Goal: Information Seeking & Learning: Learn about a topic

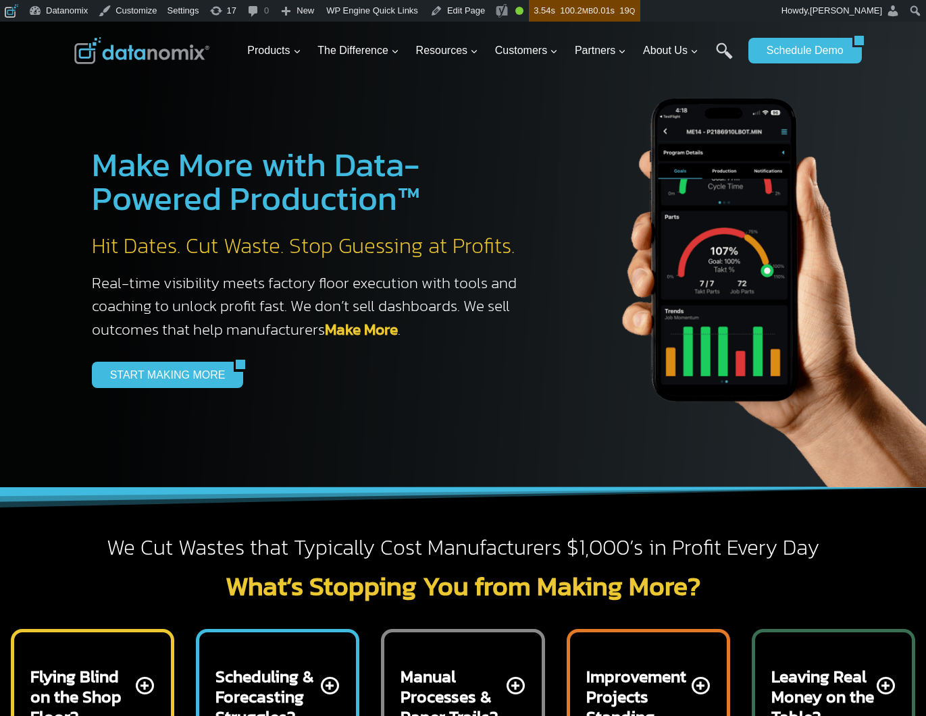
click at [174, 321] on h3 "Real-time visibility meets factory floor execution with tools and coaching to u…" at bounding box center [311, 306] width 439 height 70
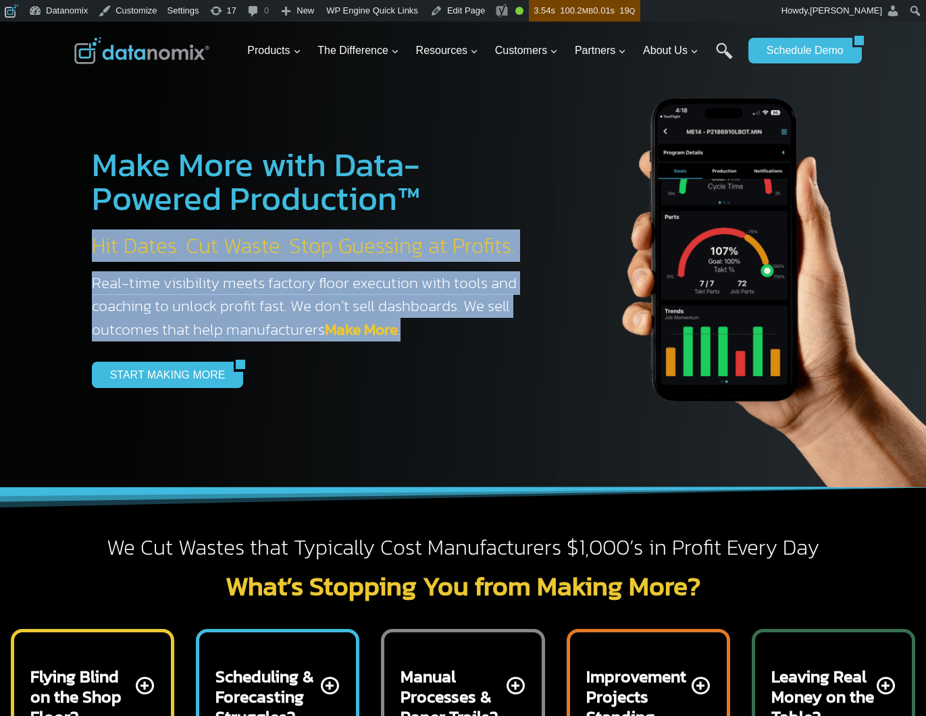
drag, startPoint x: 94, startPoint y: 243, endPoint x: 470, endPoint y: 330, distance: 386.1
click at [442, 335] on div "Make More with Data-Powered Production™ Hit Dates. Cut Waste. Stop Guessing at …" at bounding box center [294, 268] width 473 height 308
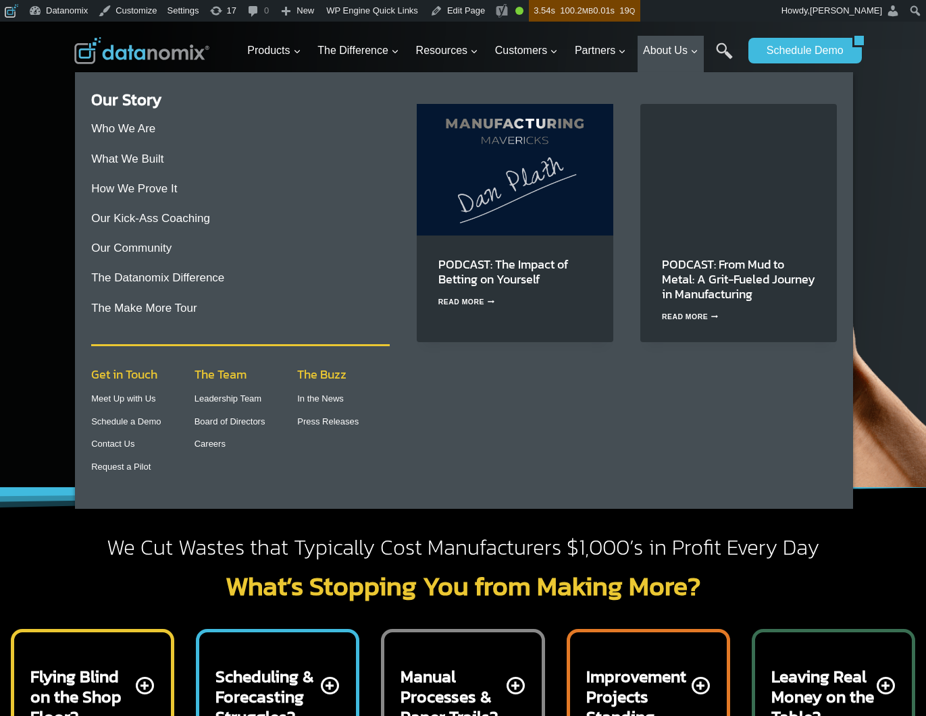
copy div "Hit Dates. Cut Waste. Stop Guessing at Profits. Real-time visibility meets fact…"
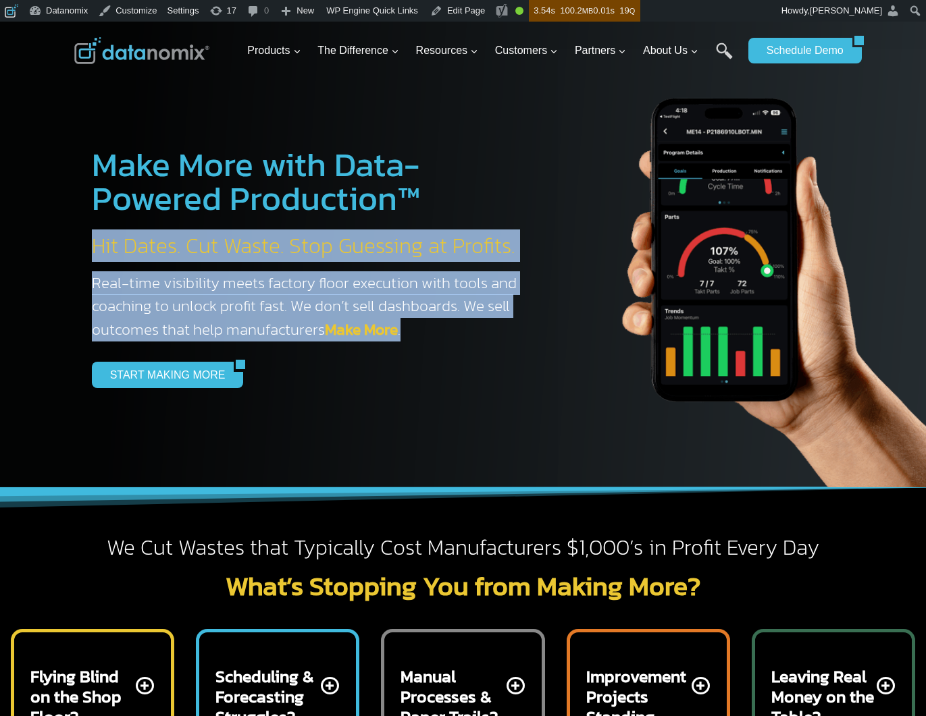
click at [410, 235] on h2 "Hit Dates. Cut Waste. Stop Guessing at Profits." at bounding box center [311, 246] width 439 height 28
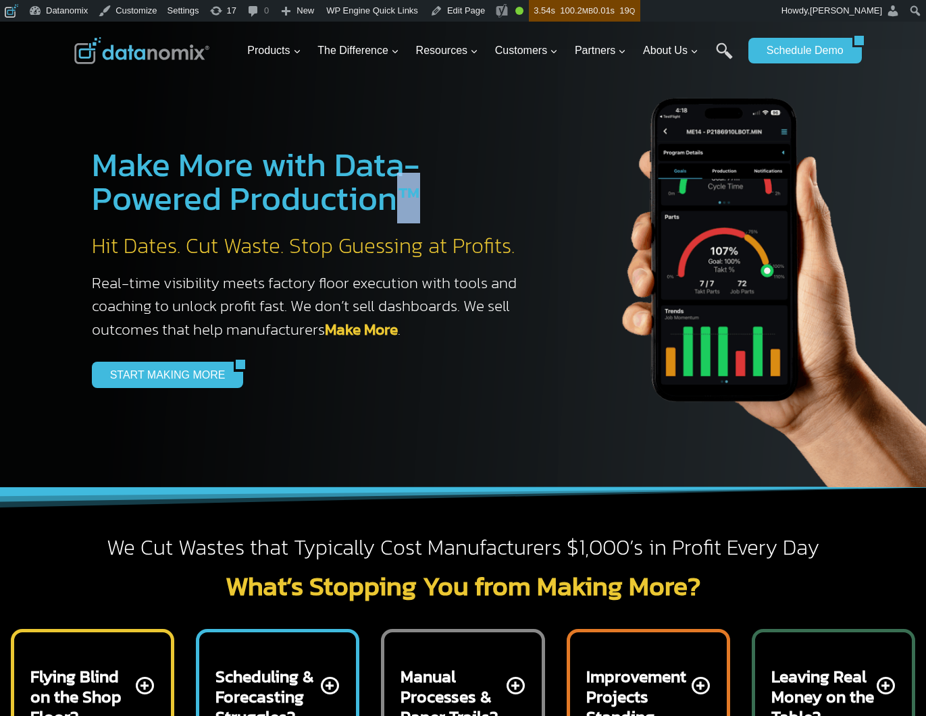
drag, startPoint x: 419, startPoint y: 194, endPoint x: 386, endPoint y: 198, distance: 33.3
click at [386, 198] on h1 "Make More with Data-Powered Production™" at bounding box center [311, 182] width 439 height 68
copy h1 "™"
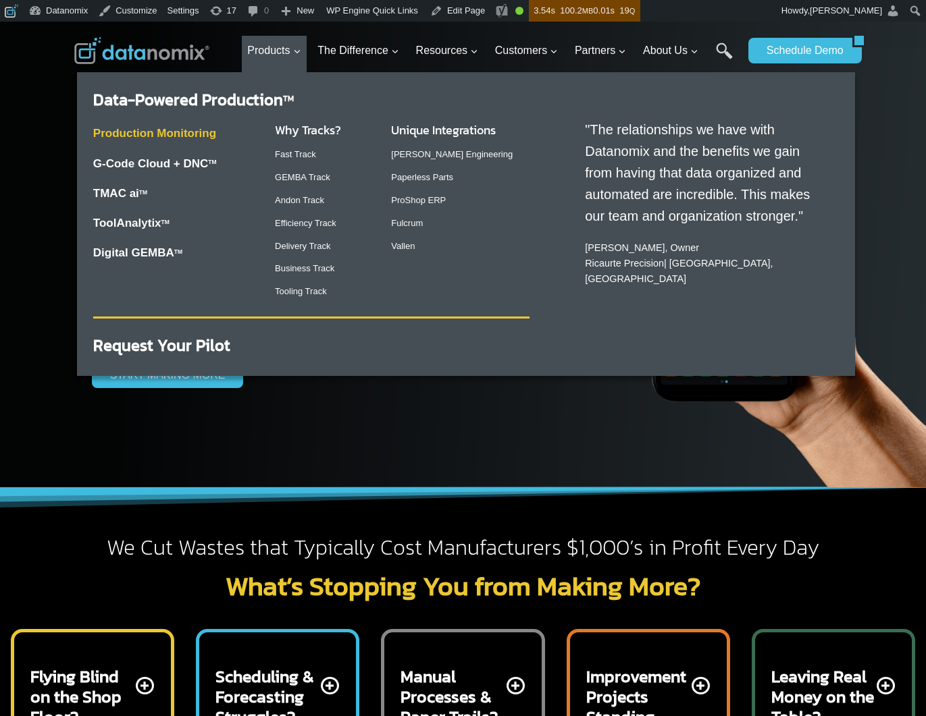
click at [178, 130] on link "Production Monitoring" at bounding box center [154, 133] width 123 height 13
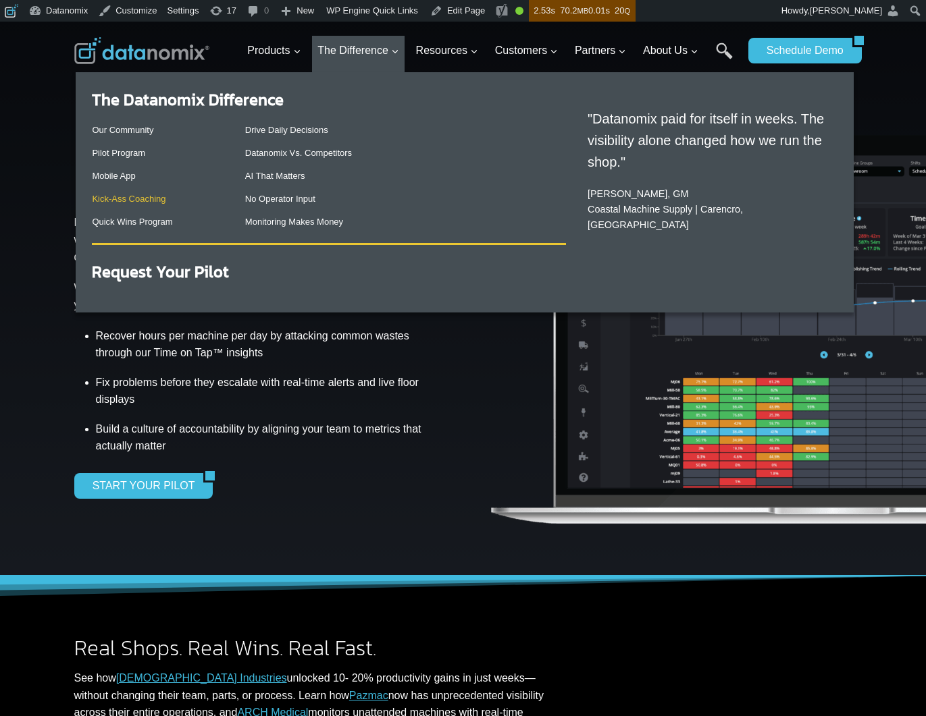
click at [149, 201] on link "Kick-Ass Coaching" at bounding box center [129, 199] width 74 height 10
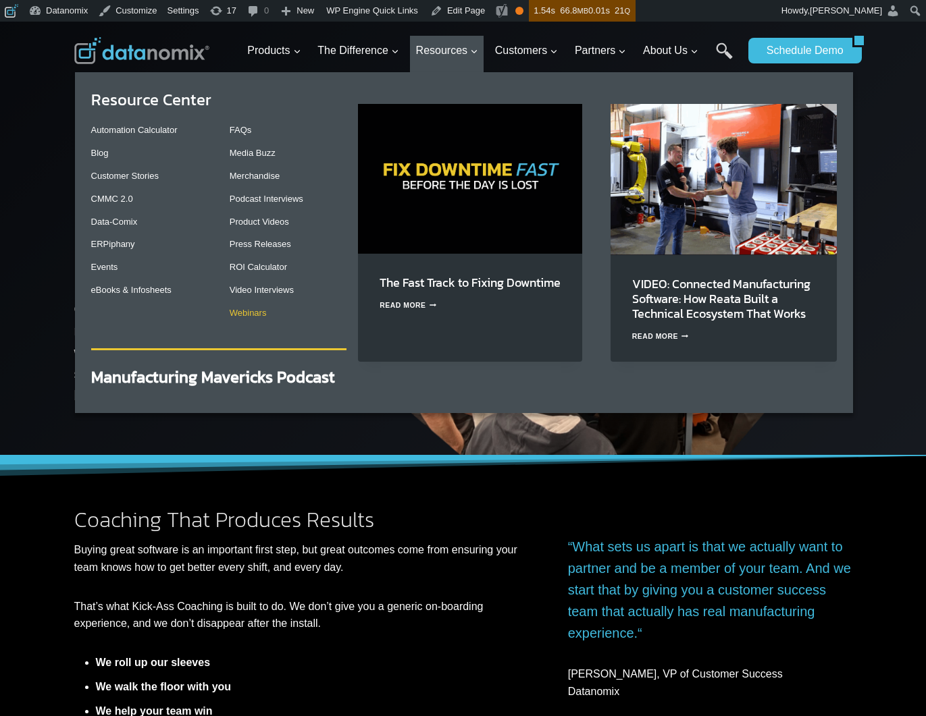
click at [246, 311] on link "Webinars" at bounding box center [248, 313] width 37 height 10
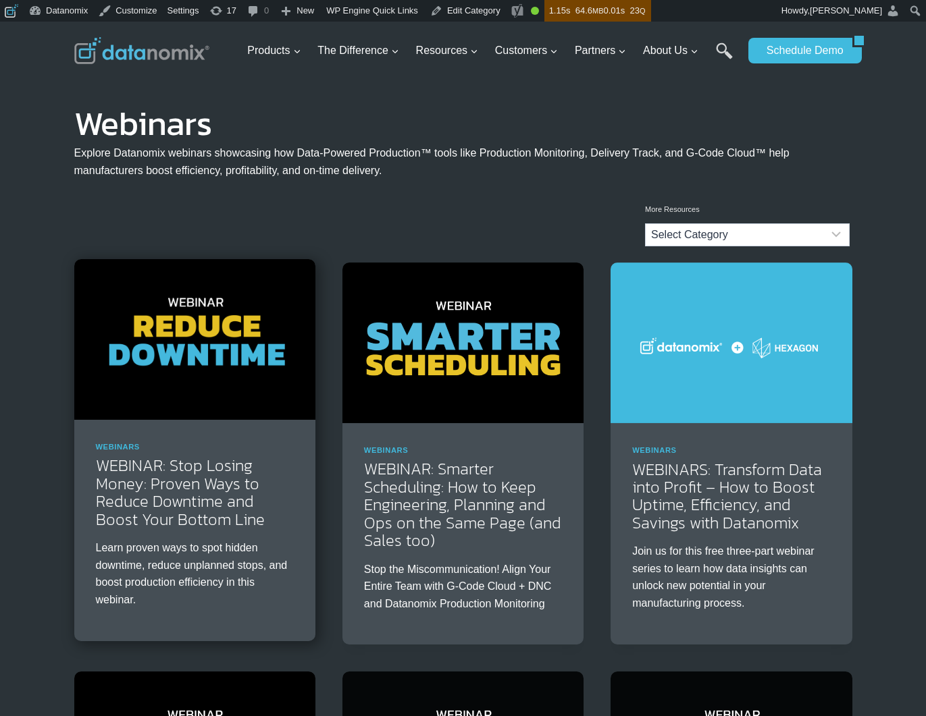
click at [245, 286] on img at bounding box center [194, 339] width 241 height 161
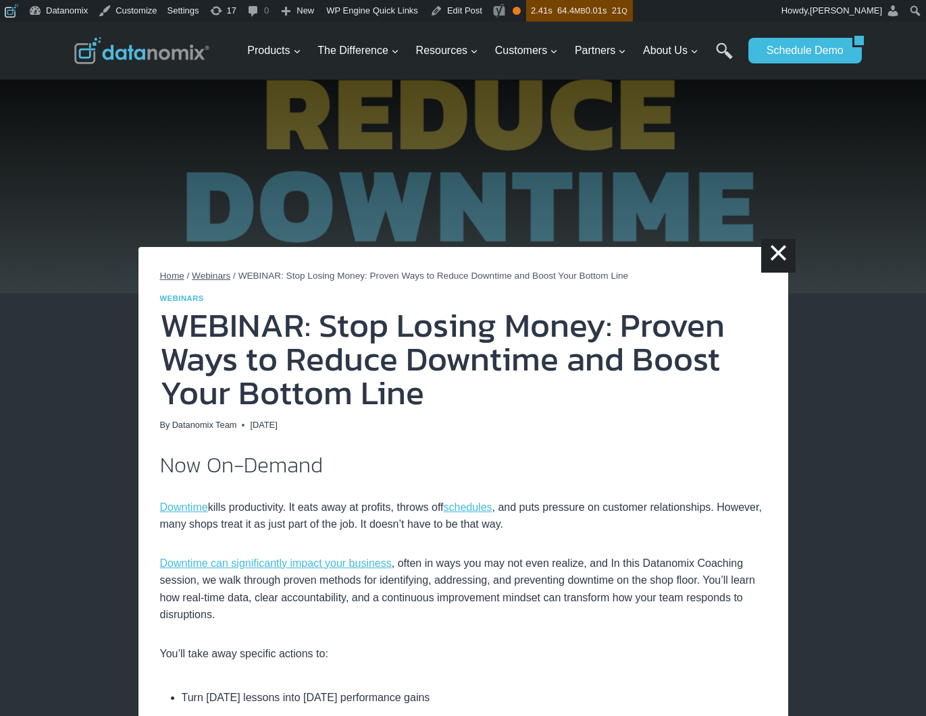
click at [140, 51] on img at bounding box center [141, 50] width 135 height 27
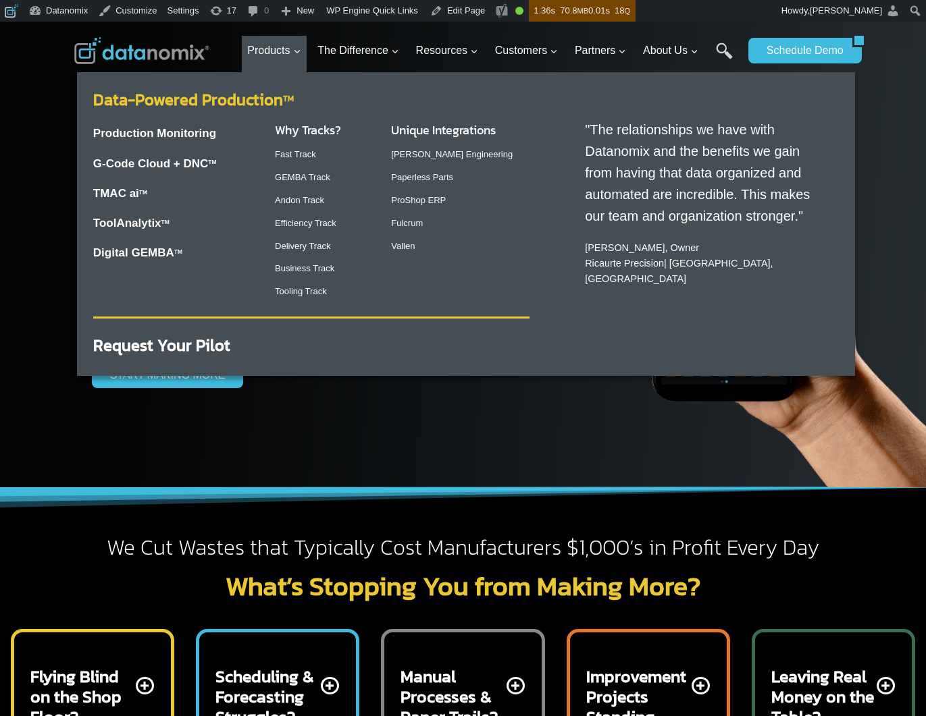
click at [259, 91] on link "Data-Powered Production TM" at bounding box center [193, 100] width 201 height 24
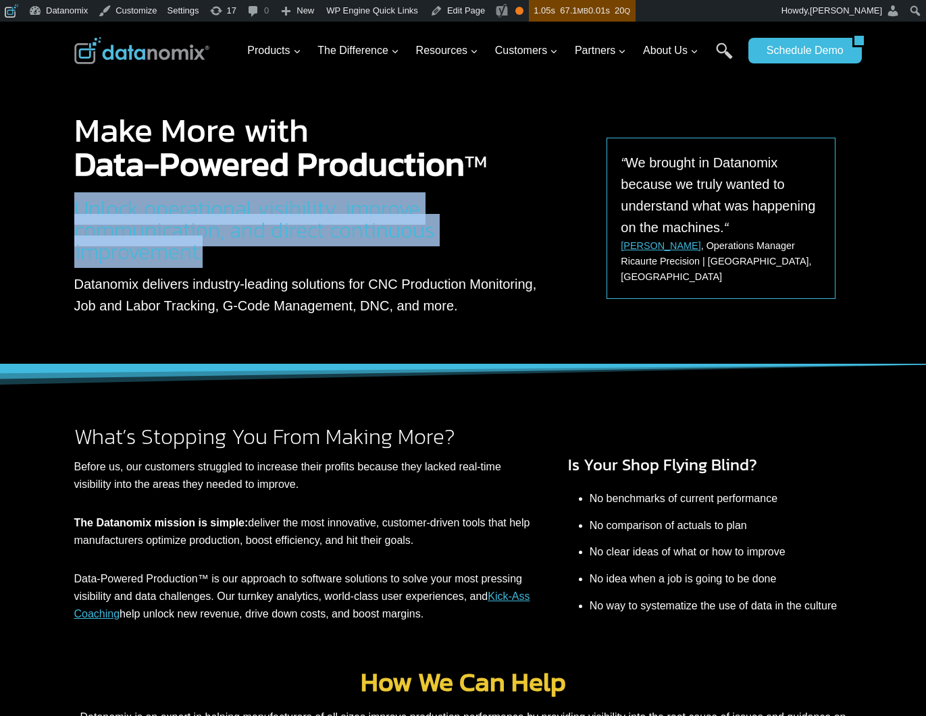
drag, startPoint x: 217, startPoint y: 259, endPoint x: 73, endPoint y: 216, distance: 150.6
click at [73, 216] on div "Make More with Data-Powered Production TM Unlock operational visibility, improv…" at bounding box center [463, 193] width 810 height 343
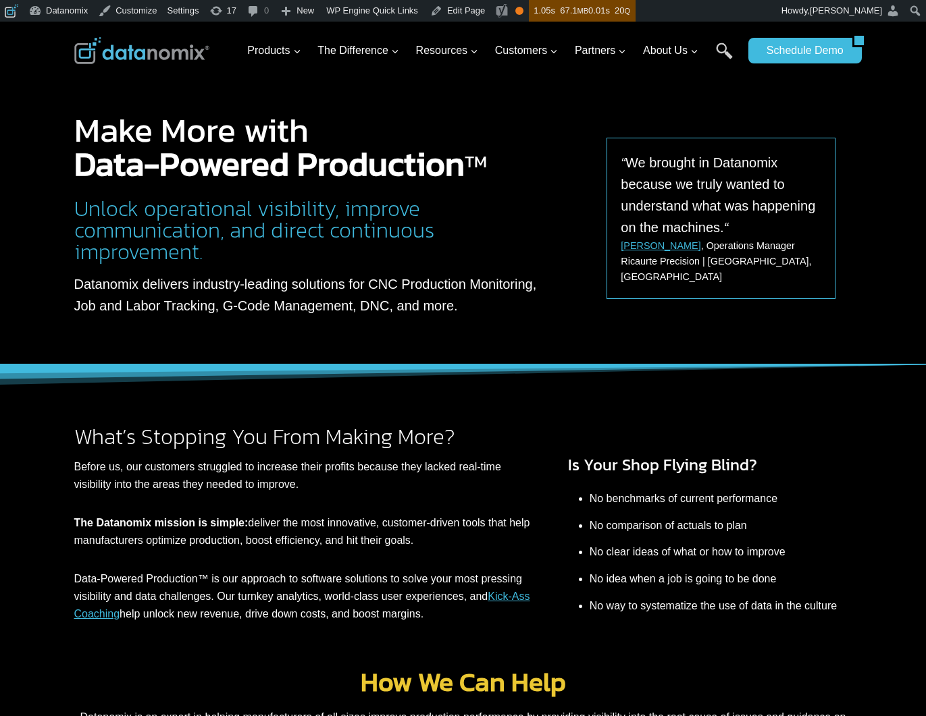
click at [211, 298] on p "Datanomix delivers industry-leading solutions for CNC Production Monitoring, Jo…" at bounding box center [311, 294] width 475 height 43
click at [211, 296] on p "Datanomix delivers industry-leading solutions for CNC Production Monitoring, Jo…" at bounding box center [311, 294] width 475 height 43
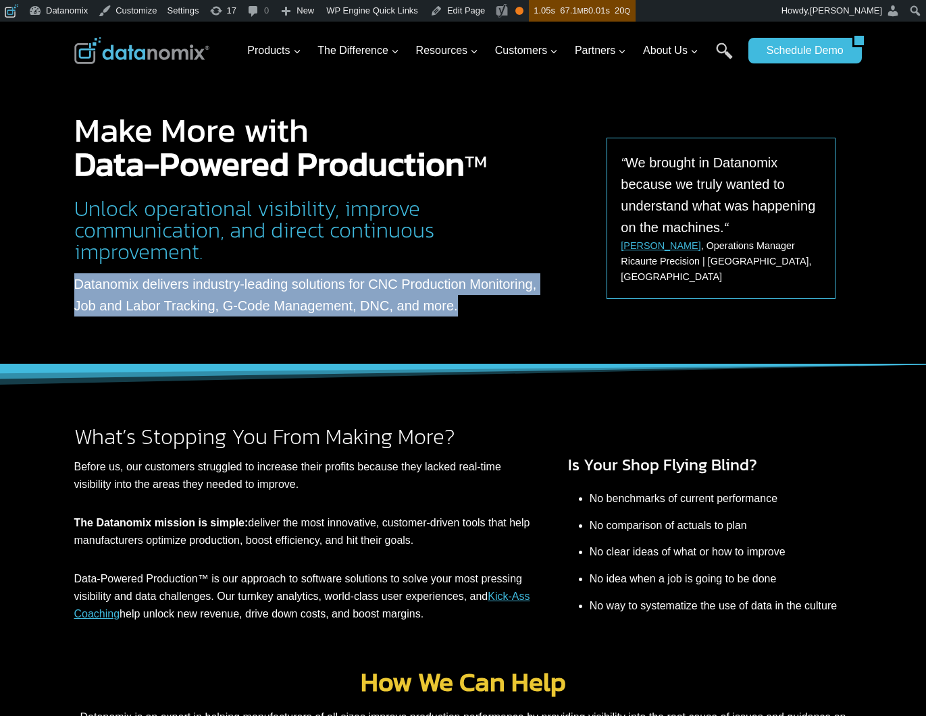
click at [211, 296] on p "Datanomix delivers industry-leading solutions for CNC Production Monitoring, Jo…" at bounding box center [311, 294] width 475 height 43
copy div "Datanomix delivers industry-leading solutions for CNC Production Monitoring, Jo…"
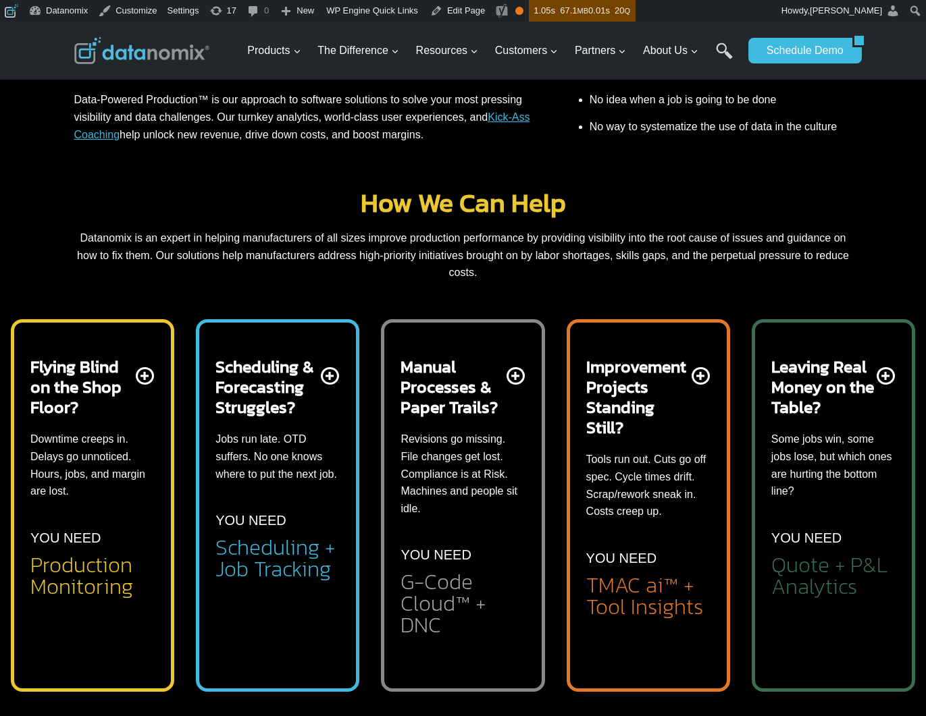
scroll to position [570, 0]
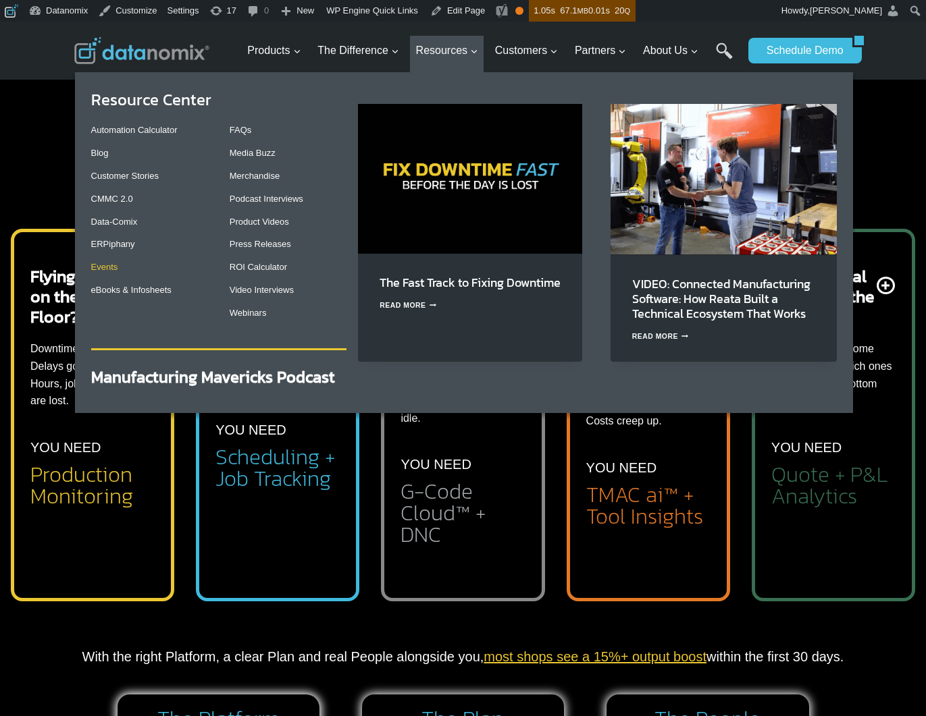
click at [109, 270] on link "Events" at bounding box center [104, 267] width 27 height 10
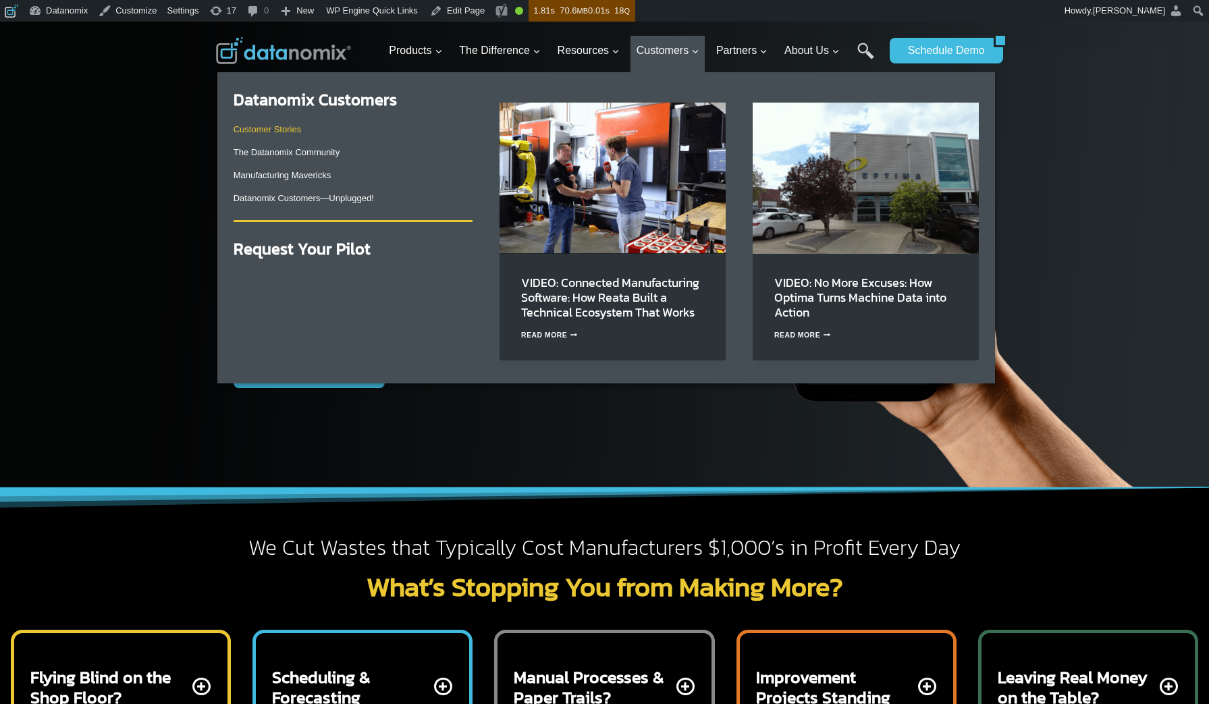
click at [261, 130] on link "Customer Stories" at bounding box center [268, 129] width 68 height 10
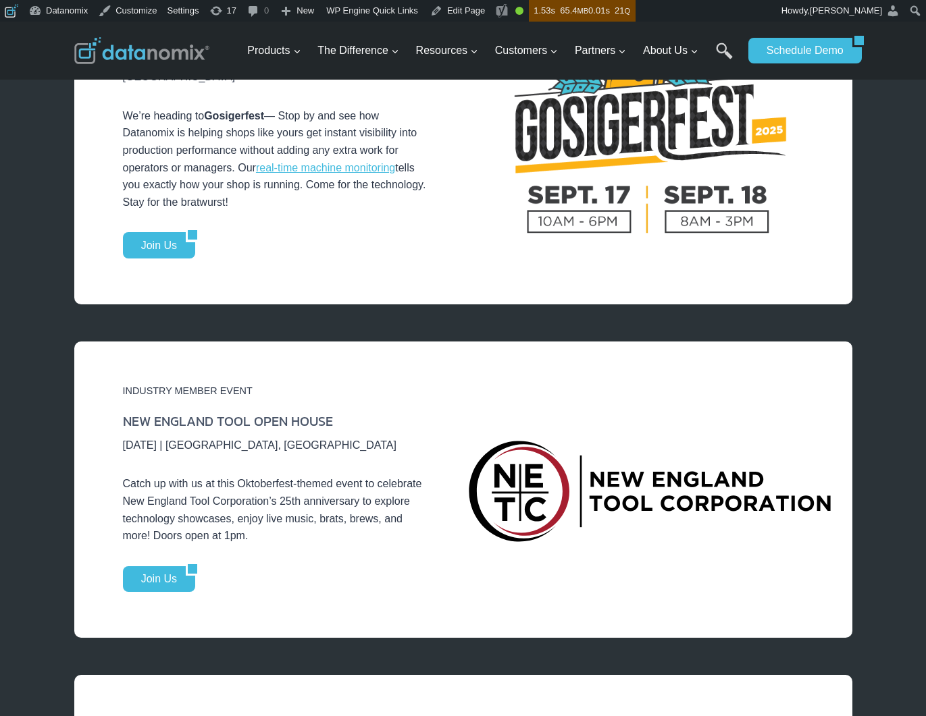
scroll to position [283, 0]
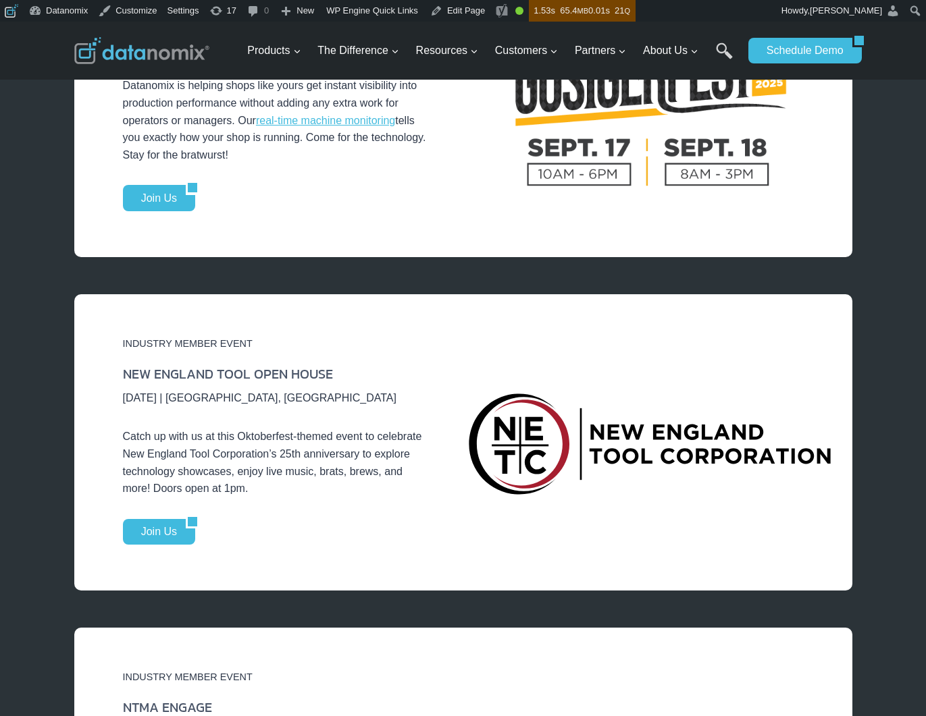
click at [173, 428] on p "Catch up with us at this Oktoberfest-themed event to celebrate New England Tool…" at bounding box center [277, 462] width 308 height 69
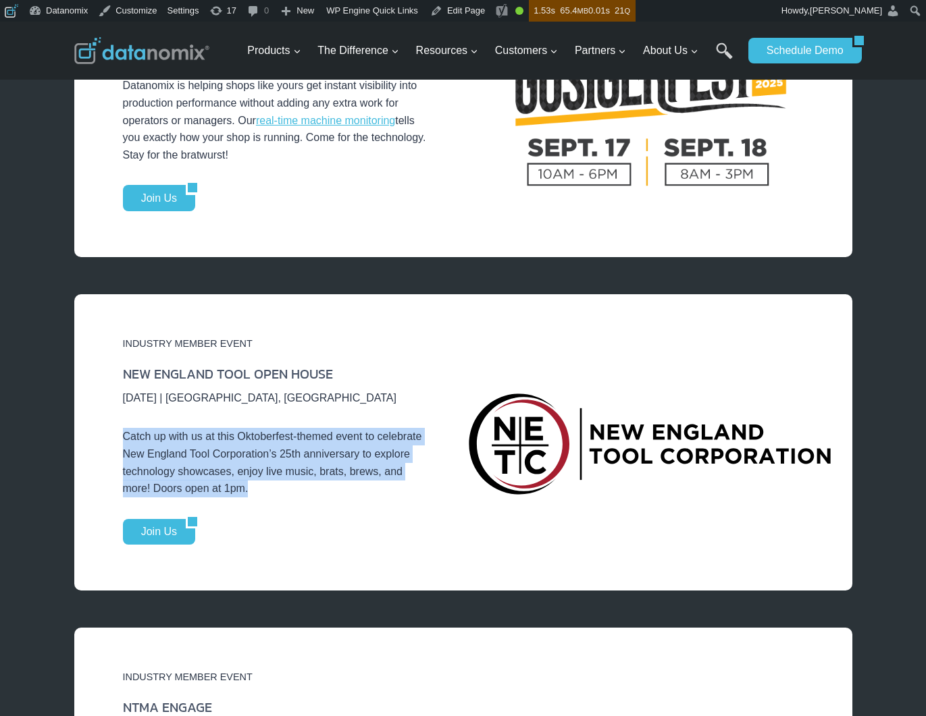
drag, startPoint x: 124, startPoint y: 419, endPoint x: 280, endPoint y: 481, distance: 168.1
click at [273, 482] on div "INDUSTRY MEMBER EVENT NEW ENGLAND TOOL OPEN HOUSE SEPTEMBER 25, 2025 | MANCHEST…" at bounding box center [276, 444] width 373 height 266
copy div "Catch up with us at this Oktoberfest-themed event to celebrate New England Tool…"
click at [172, 519] on link "Join Us" at bounding box center [154, 532] width 63 height 26
click at [189, 48] on img at bounding box center [141, 50] width 135 height 27
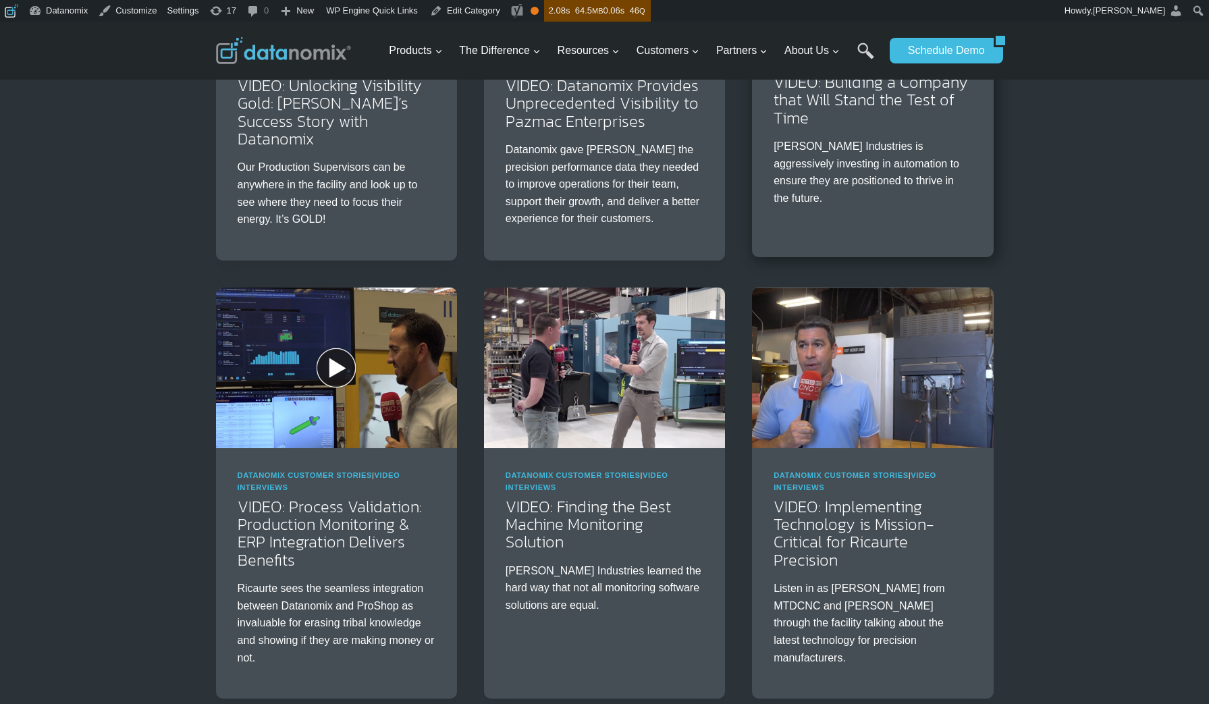
scroll to position [1254, 0]
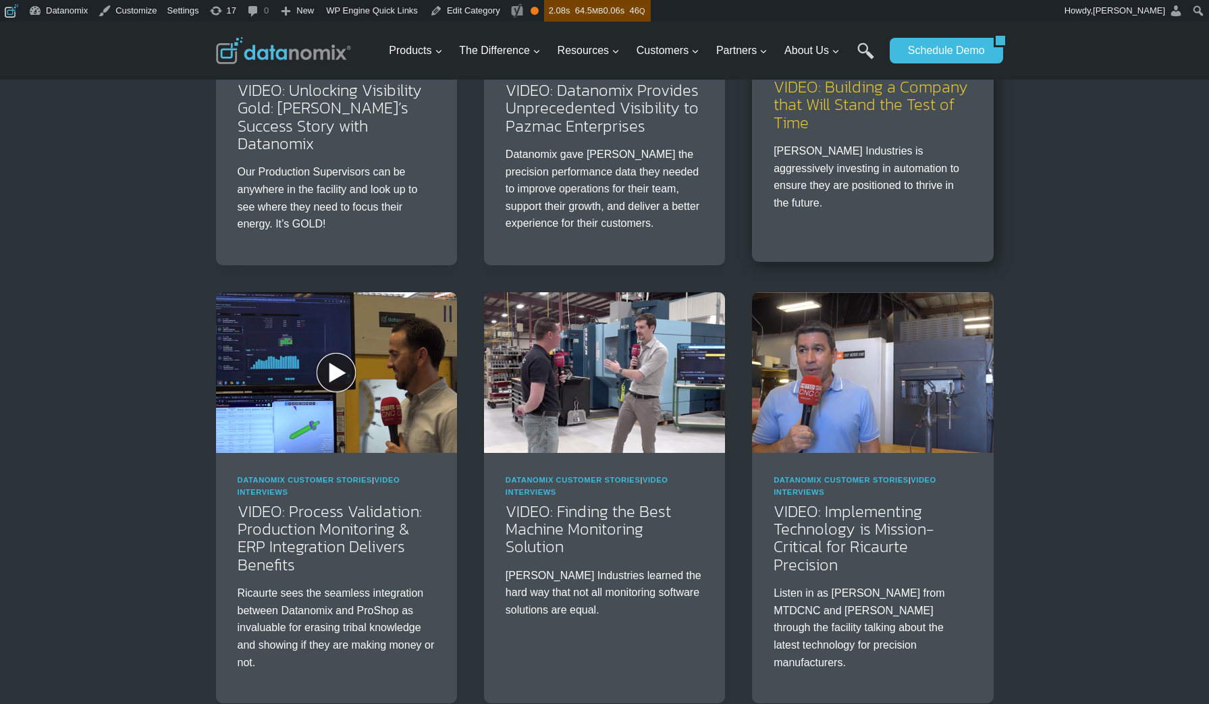
click at [868, 132] on link "VIDEO: Building a Company that Will Stand the Test of Time" at bounding box center [871, 104] width 194 height 59
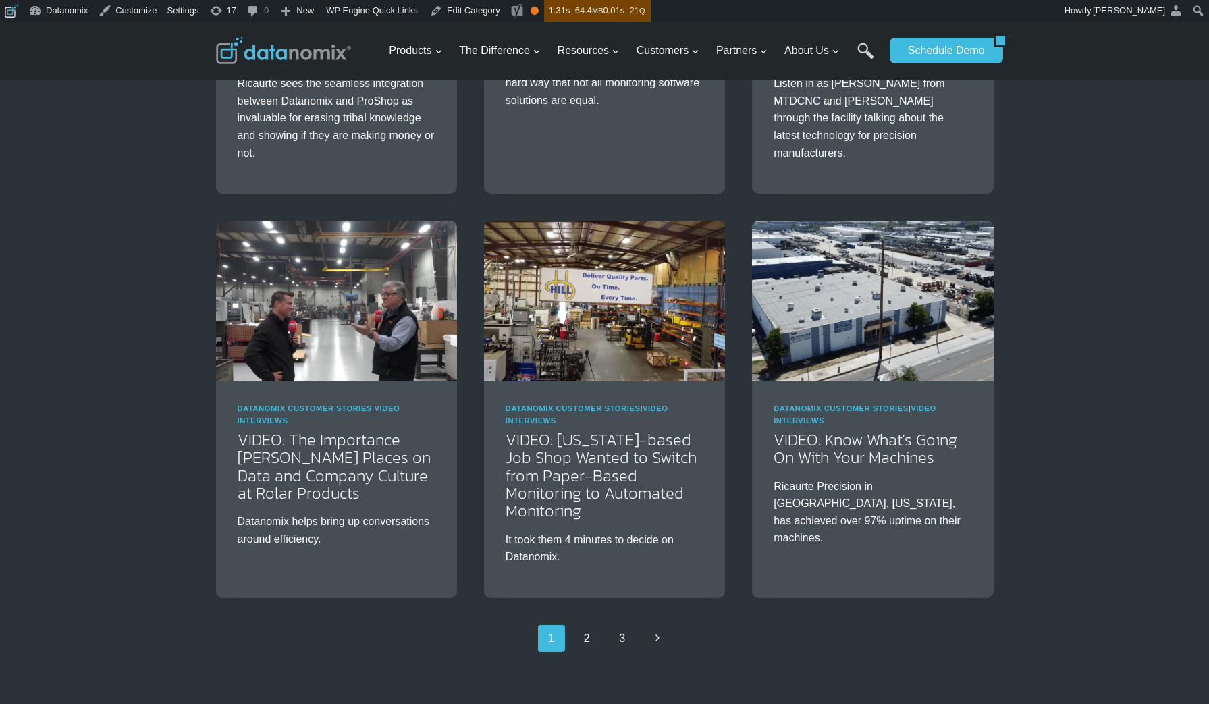
scroll to position [1765, 0]
click at [581, 651] on link "2" at bounding box center [586, 637] width 27 height 27
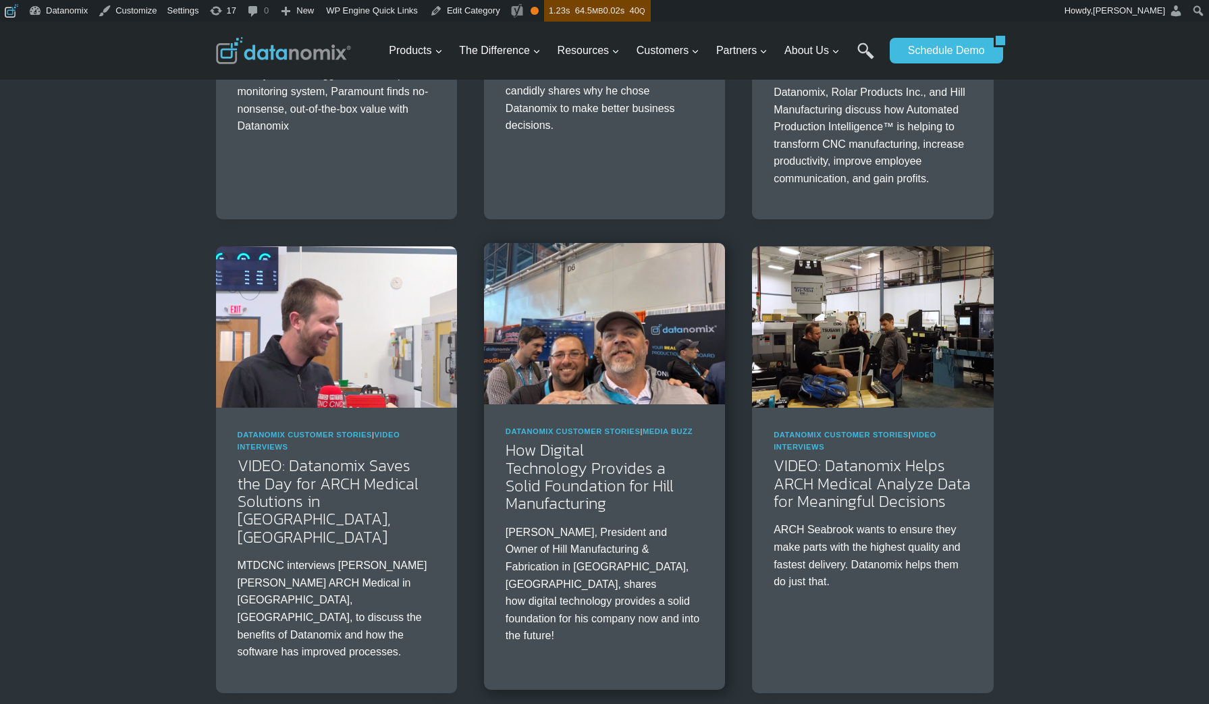
scroll to position [900, 0]
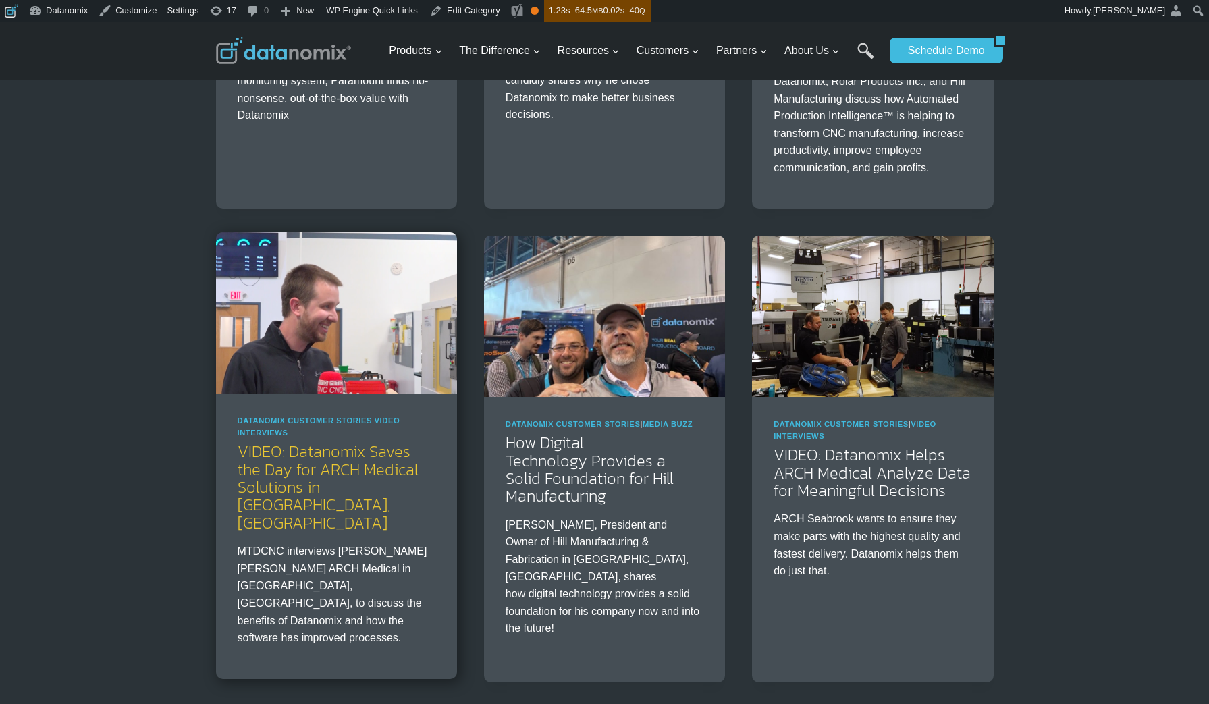
click at [312, 527] on link "VIDEO: Datanomix Saves the Day for ARCH Medical Solutions in Seabrook, NH" at bounding box center [328, 487] width 181 height 95
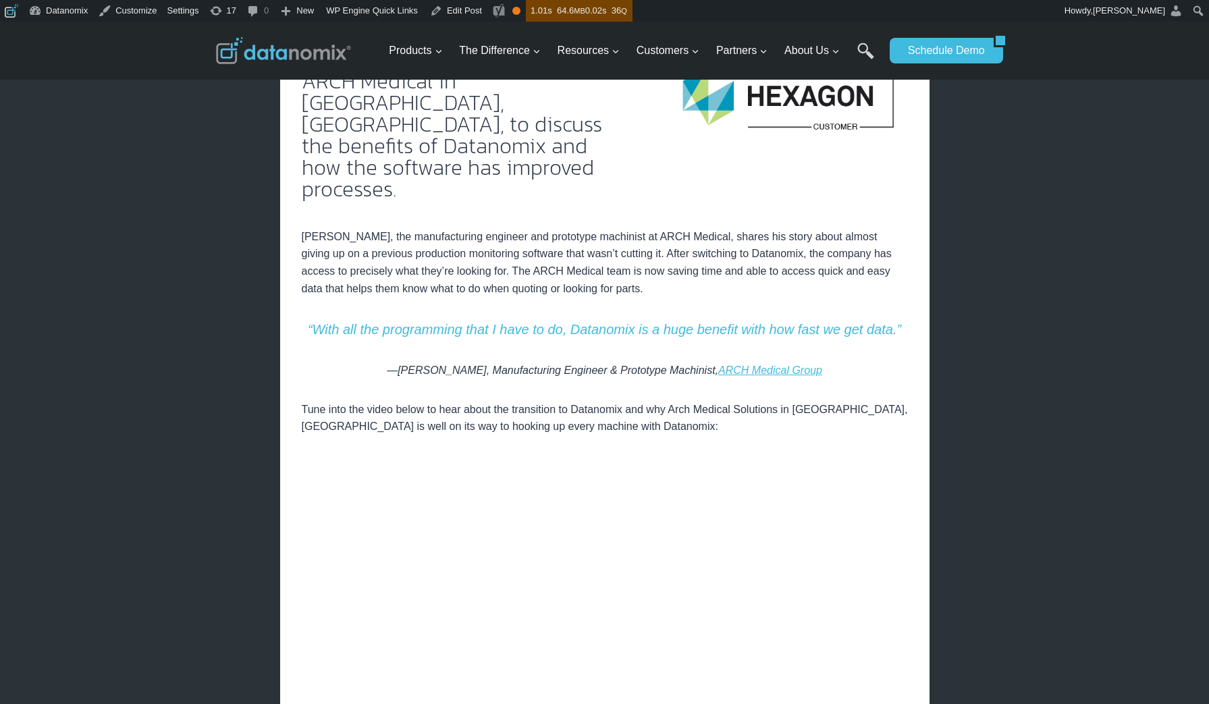
scroll to position [481, 0]
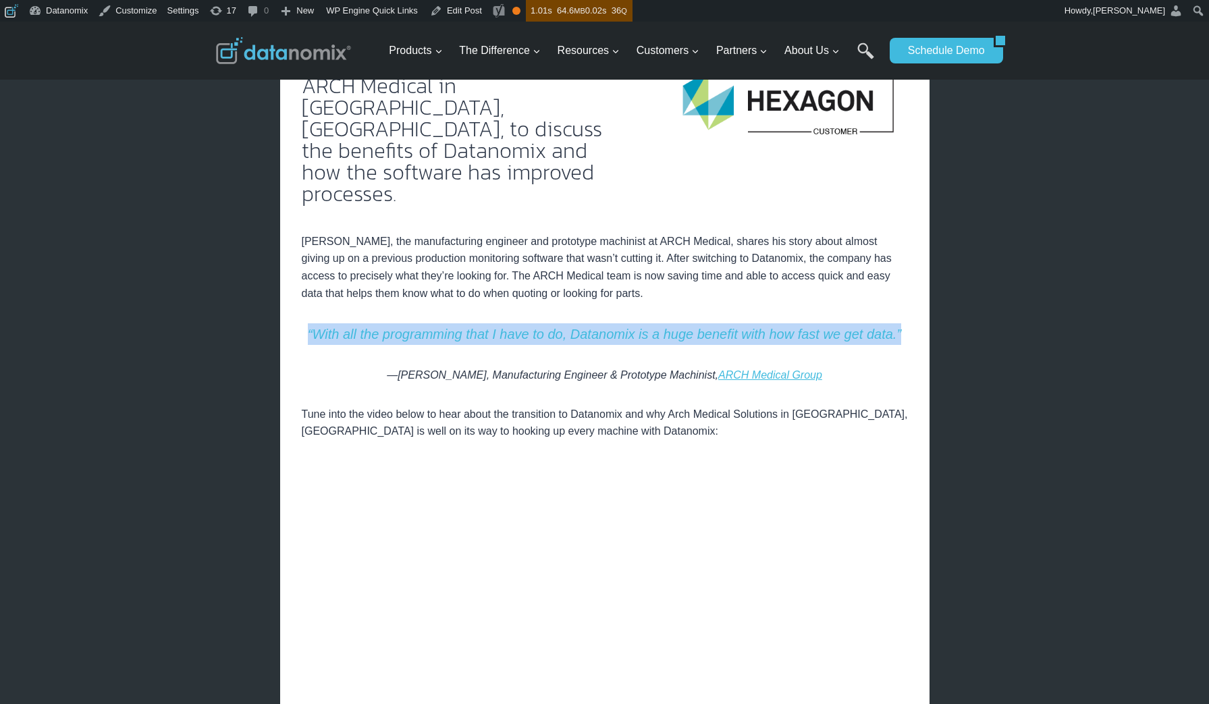
drag, startPoint x: 906, startPoint y: 216, endPoint x: 305, endPoint y: 221, distance: 601.0
click at [305, 323] on p "“With all the programming that I have to do, Datanomix is a huge benefit with h…" at bounding box center [605, 334] width 606 height 22
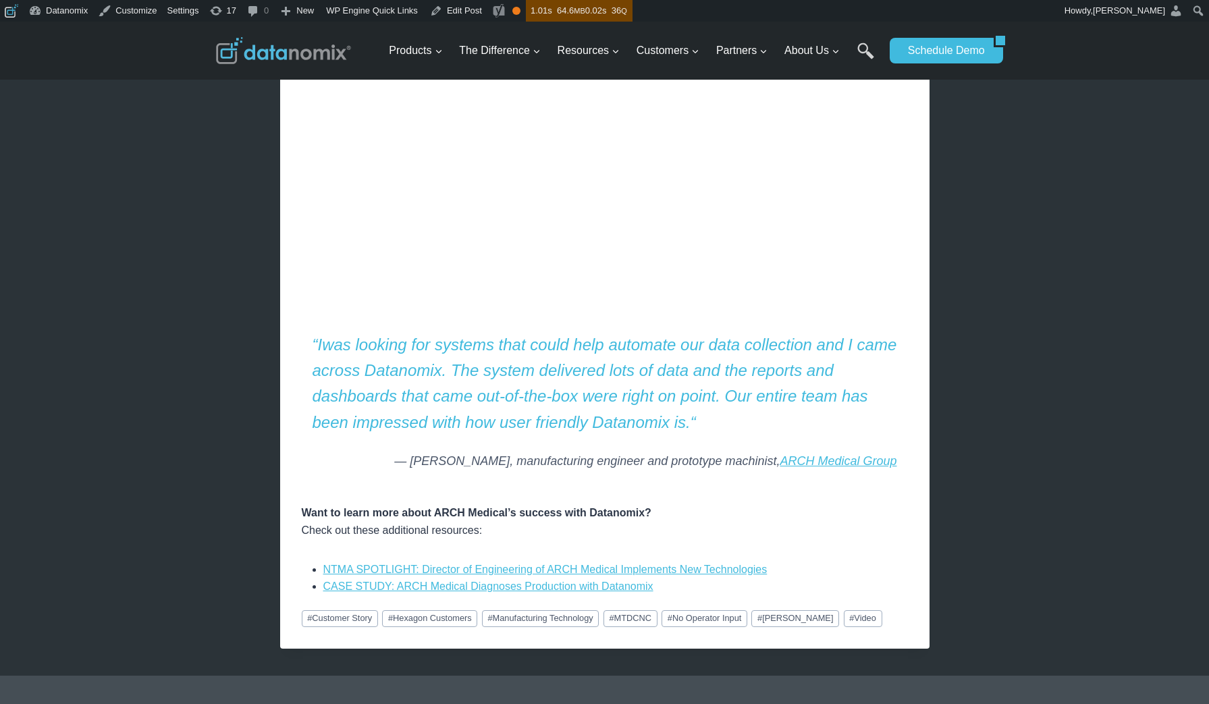
scroll to position [1014, 0]
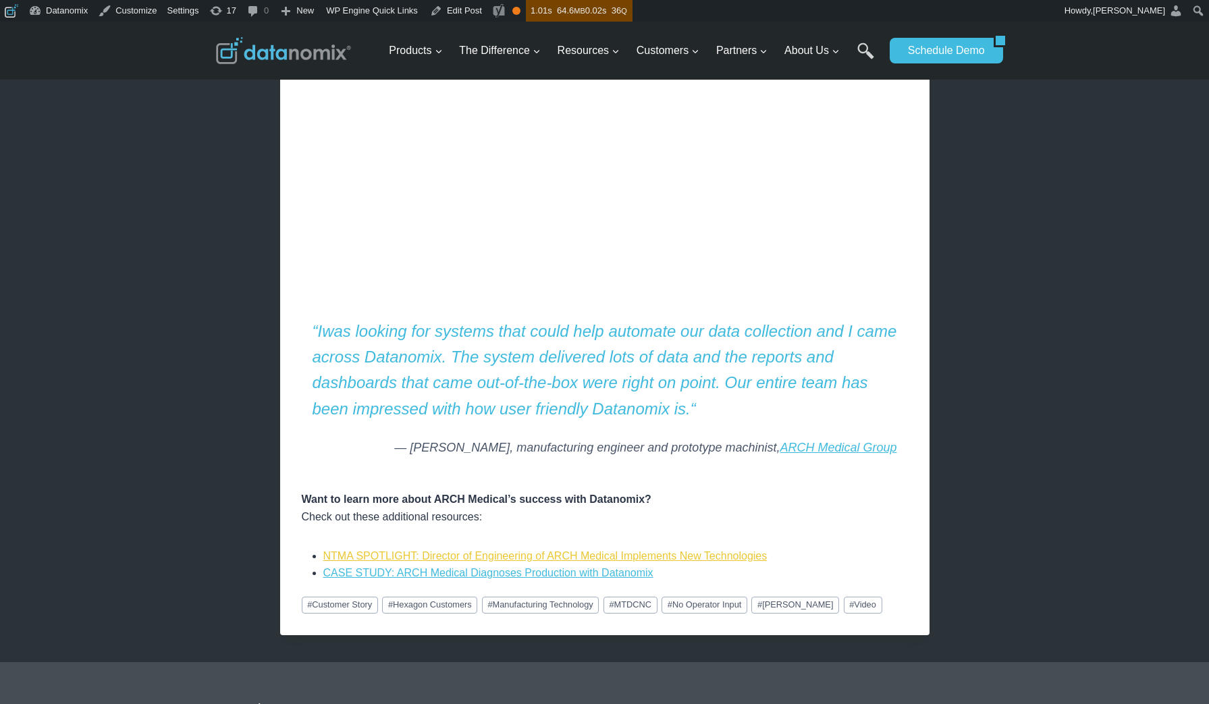
click at [388, 550] on link "NTMA SPOTLIGHT: Director of Engineering of ARCH Medical Implements New Technolo…" at bounding box center [545, 555] width 444 height 11
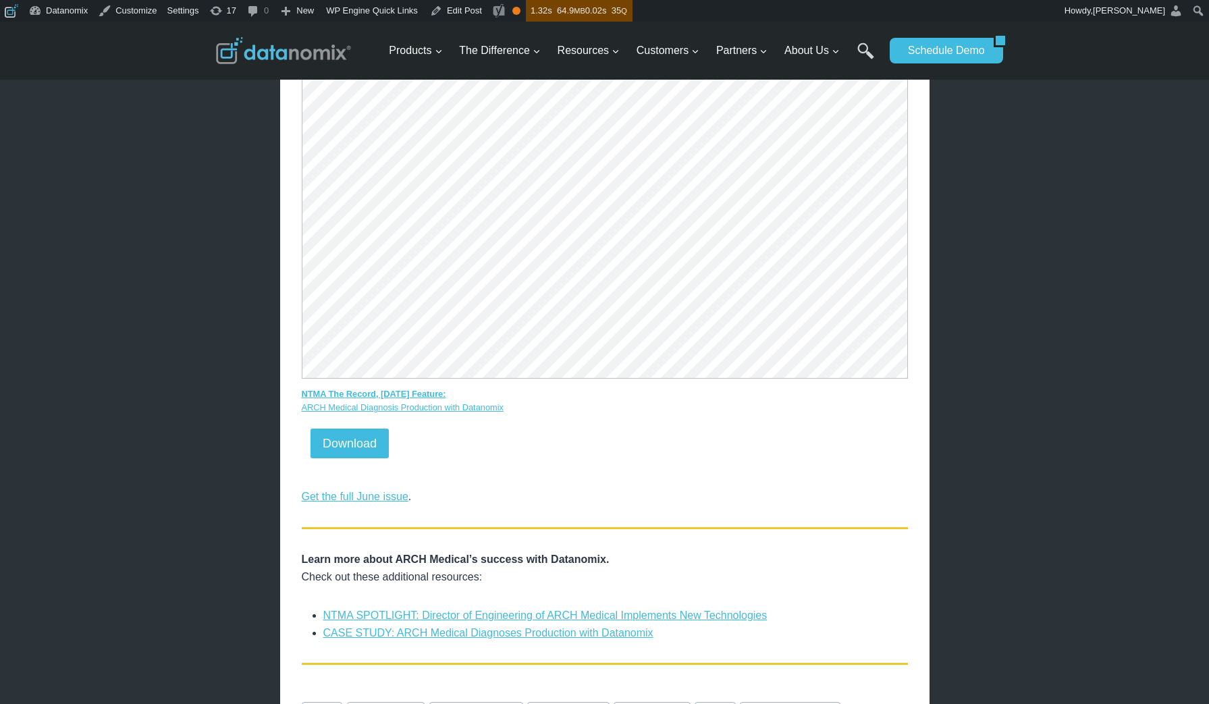
scroll to position [1263, 0]
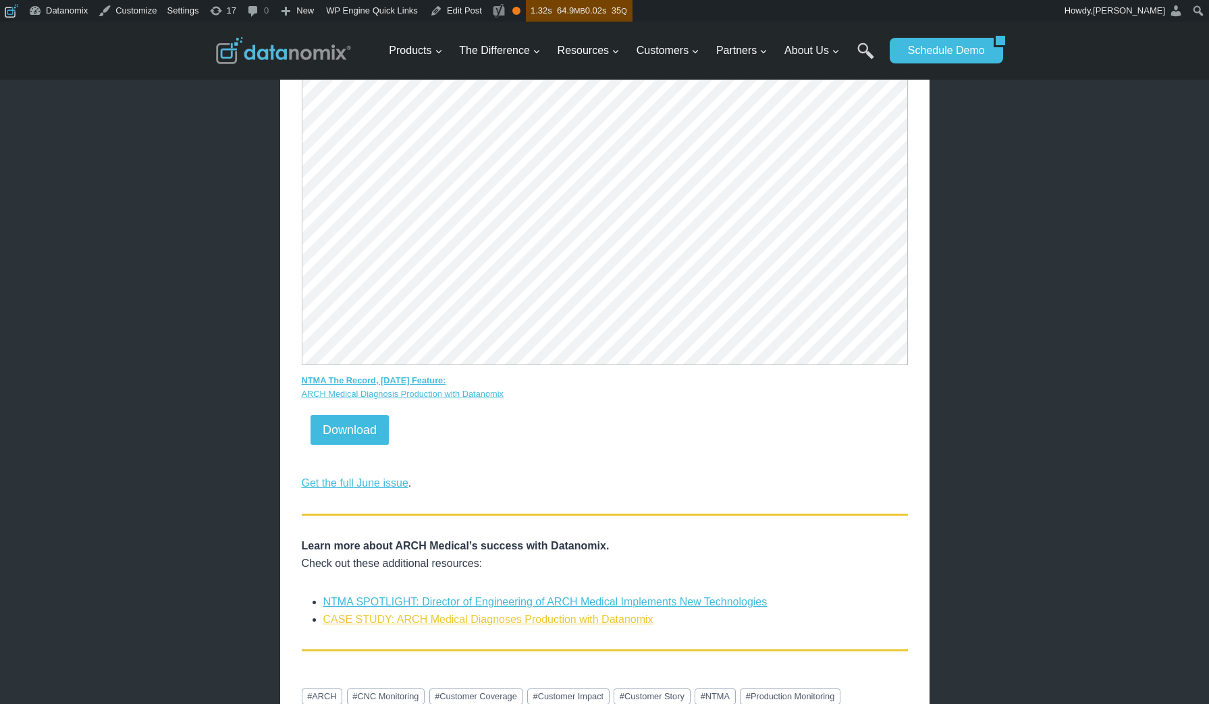
click at [463, 625] on link "CASE STUDY: ARCH Medical Diagnoses Production with Datanomix" at bounding box center [488, 619] width 330 height 11
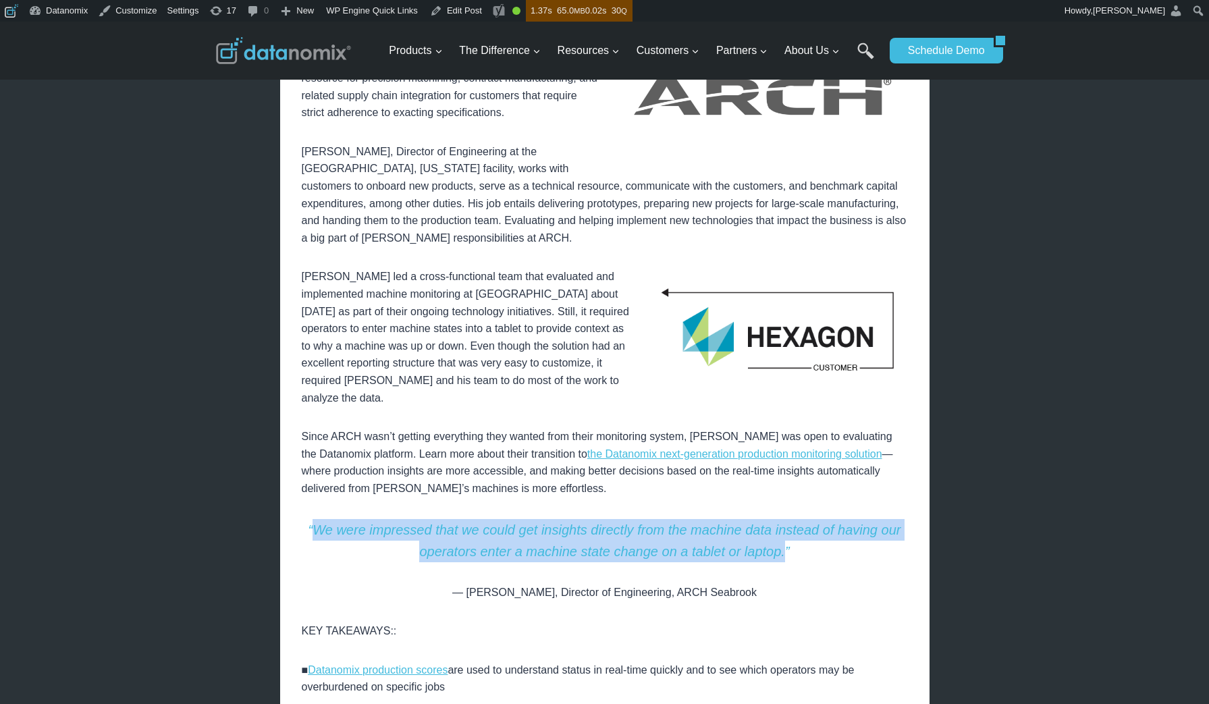
drag, startPoint x: 315, startPoint y: 527, endPoint x: 781, endPoint y: 551, distance: 465.9
click at [781, 551] on span "“We were impressed that we could get insights directly from the machine data in…" at bounding box center [605, 541] width 593 height 36
copy span "We were impressed that we could get insights directly from the machine data ins…"
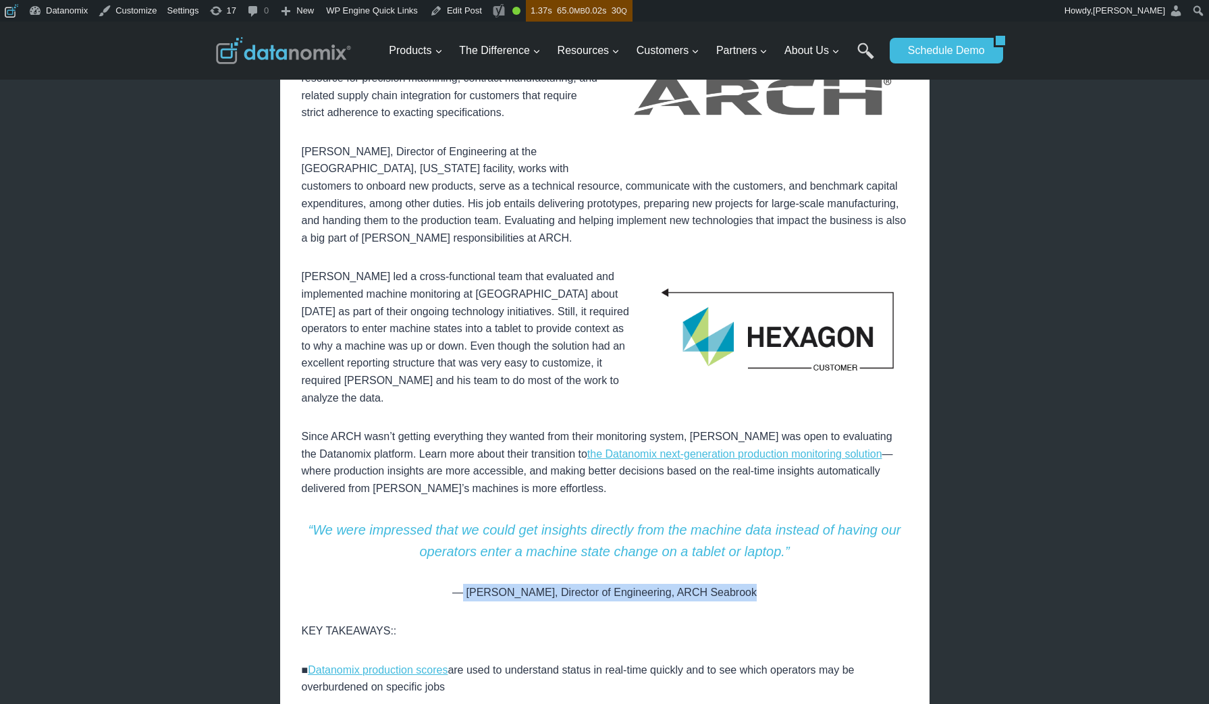
drag, startPoint x: 601, startPoint y: 588, endPoint x: 753, endPoint y: 592, distance: 152.0
click at [753, 592] on p "— [PERSON_NAME], Director of Engineering, ARCH Seabrook" at bounding box center [605, 593] width 606 height 18
copy p "[PERSON_NAME], Director of Engineering, ARCH Seabrook"
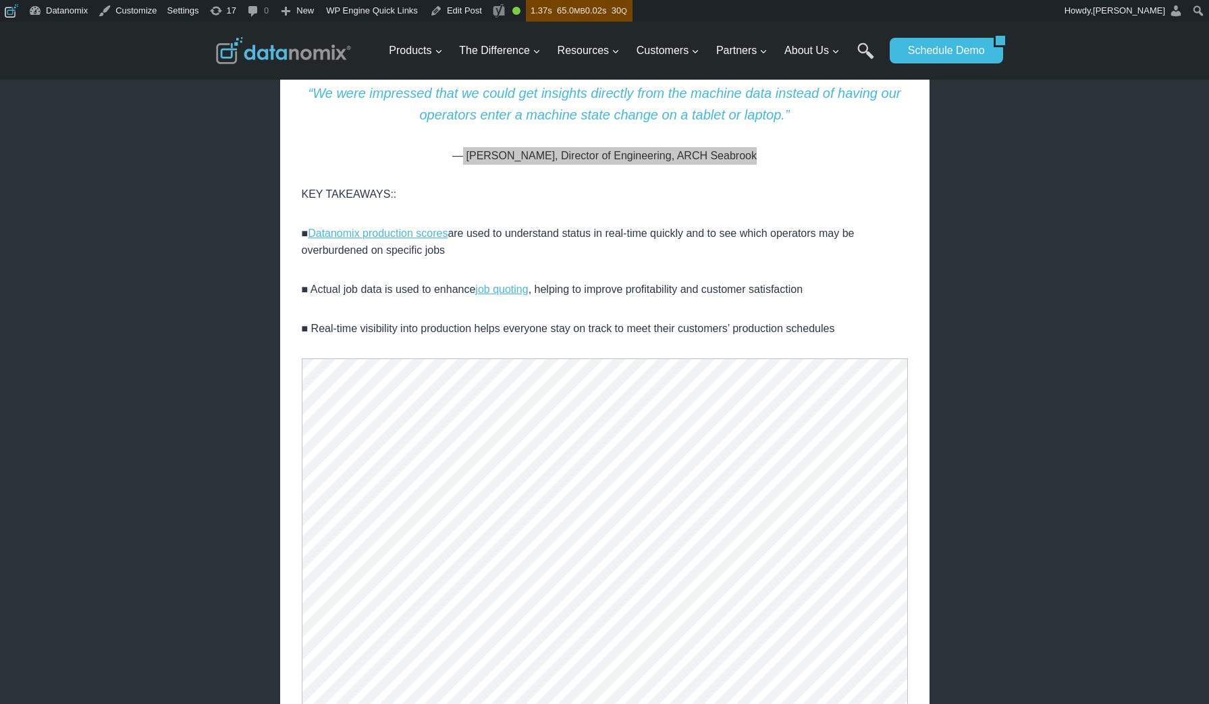
scroll to position [1136, 0]
